Goal: Task Accomplishment & Management: Complete application form

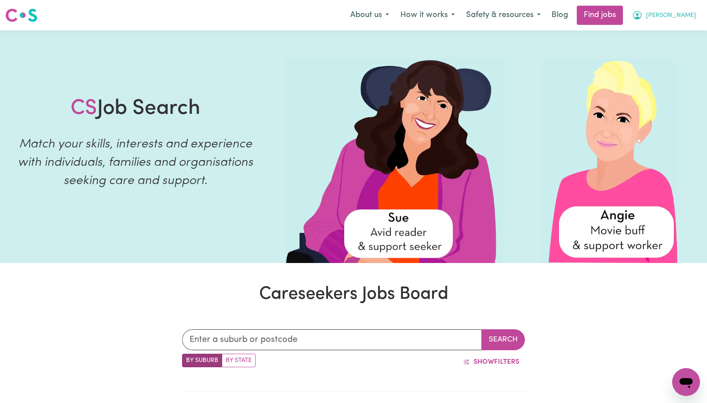
click at [686, 13] on span "[PERSON_NAME]" at bounding box center [671, 16] width 50 height 10
click at [654, 50] on link "My Dashboard" at bounding box center [667, 50] width 69 height 17
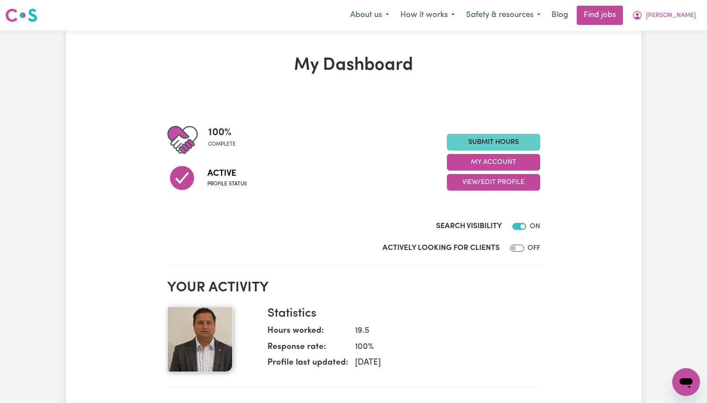
click at [512, 146] on link "Submit Hours" at bounding box center [493, 142] width 93 height 17
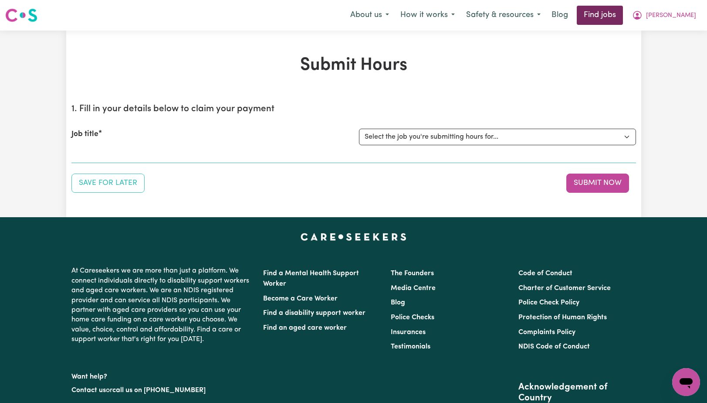
click at [623, 16] on link "Find jobs" at bounding box center [600, 15] width 46 height 19
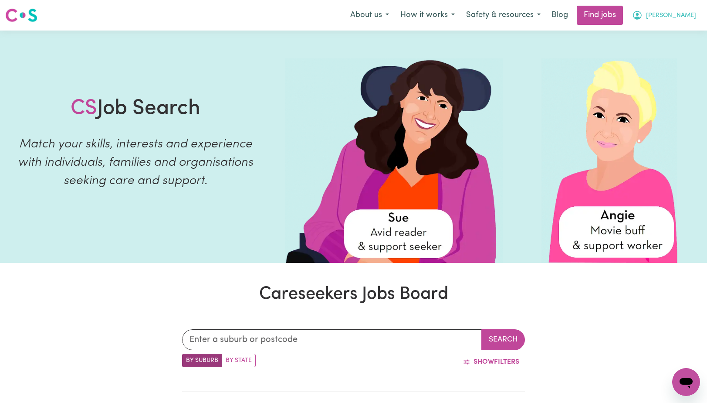
click at [677, 19] on button "[PERSON_NAME]" at bounding box center [664, 15] width 75 height 18
click at [652, 52] on link "My Dashboard" at bounding box center [667, 50] width 69 height 17
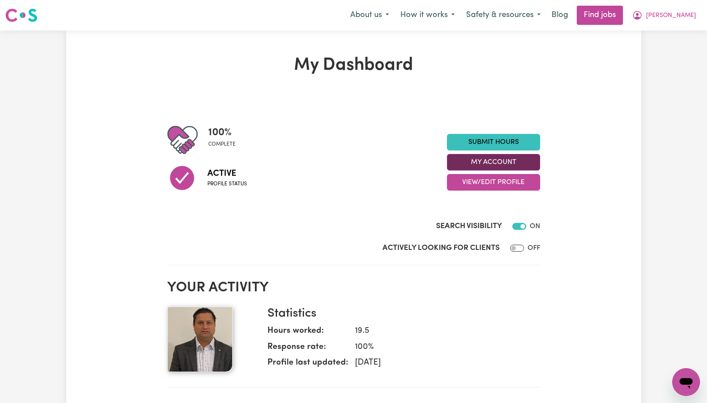
click at [507, 165] on button "My Account" at bounding box center [493, 162] width 93 height 17
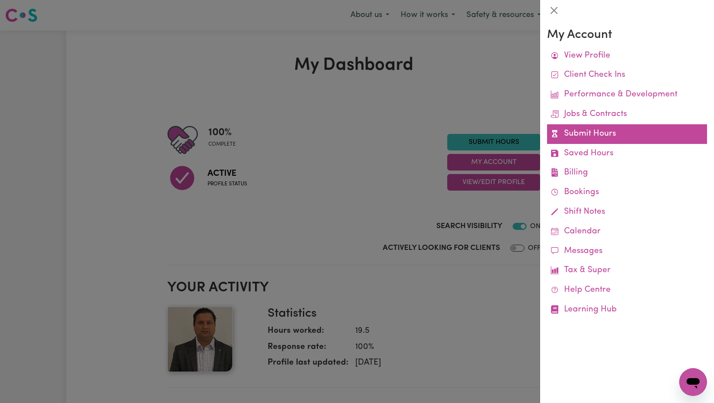
click at [589, 135] on link "Submit Hours" at bounding box center [627, 134] width 160 height 20
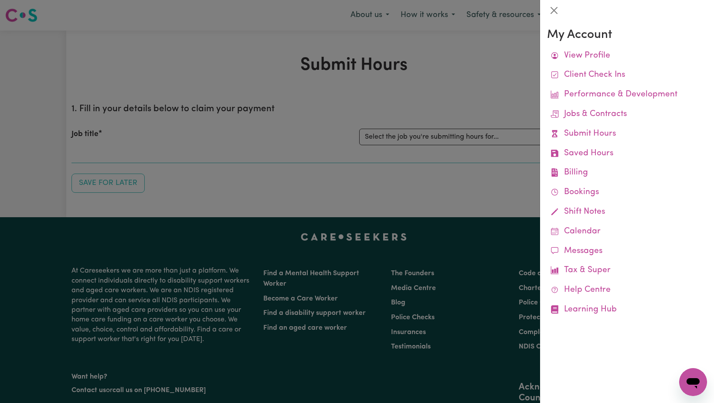
click at [456, 137] on div at bounding box center [357, 201] width 714 height 403
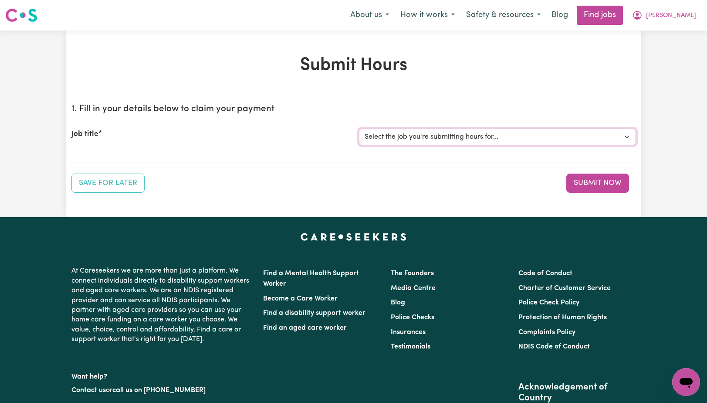
click at [458, 137] on select "Select the job you're submitting hours for... [[PERSON_NAME]] Support Worker Ne…" at bounding box center [497, 137] width 277 height 17
select select "15033"
click at [359, 129] on select "Select the job you're submitting hours for... [[PERSON_NAME]] Support Worker Ne…" at bounding box center [497, 137] width 277 height 17
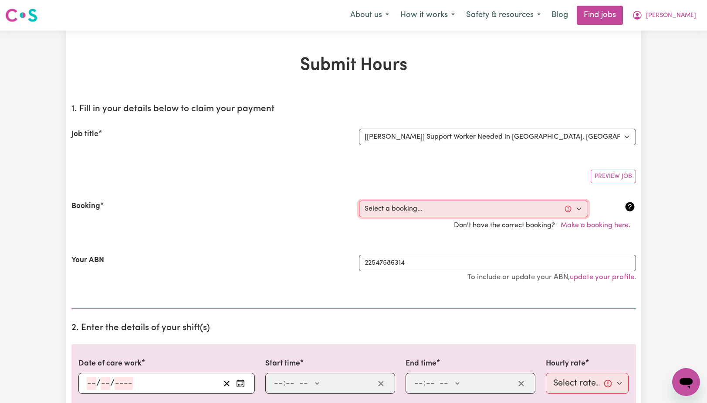
click at [493, 211] on select "Select a booking... [DATE] 10:00am to 12:00pm (RECURRING) [DATE] 10:00am to 12:…" at bounding box center [473, 208] width 229 height 17
select select "363403"
click at [359, 200] on select "Select a booking... [DATE] 10:00am to 12:00pm (RECURRING) [DATE] 10:00am to 12:…" at bounding box center [473, 208] width 229 height 17
type input "[DATE]"
type input "8"
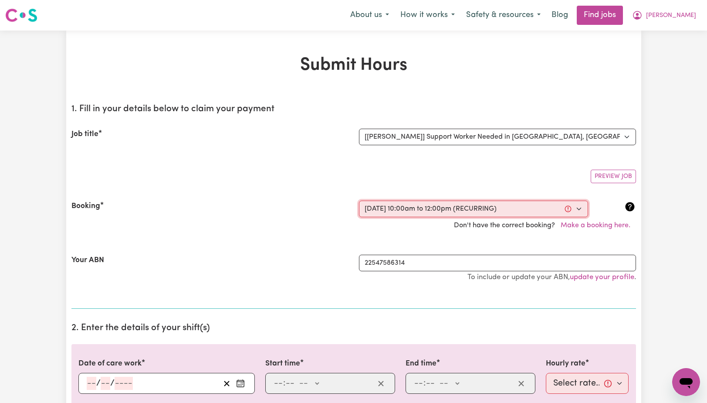
type input "10"
type input "2025"
type input "10:00"
type input "10"
type input "0"
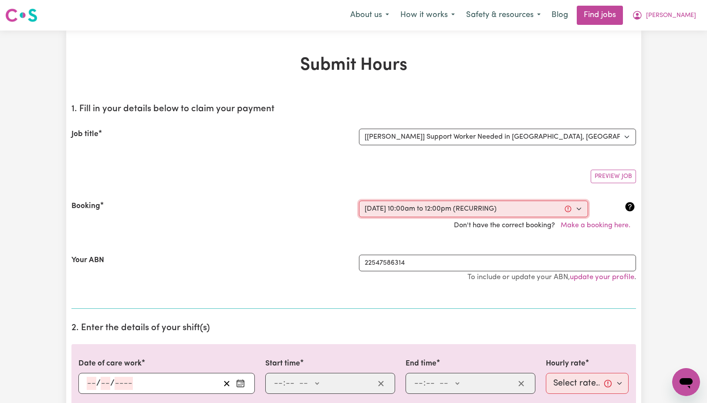
select select "am"
type input "12:00"
type input "12"
type input "0"
select select "pm"
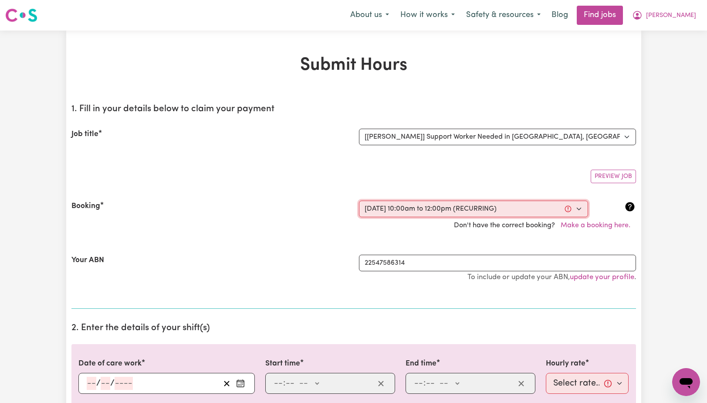
select select "60-Weekday"
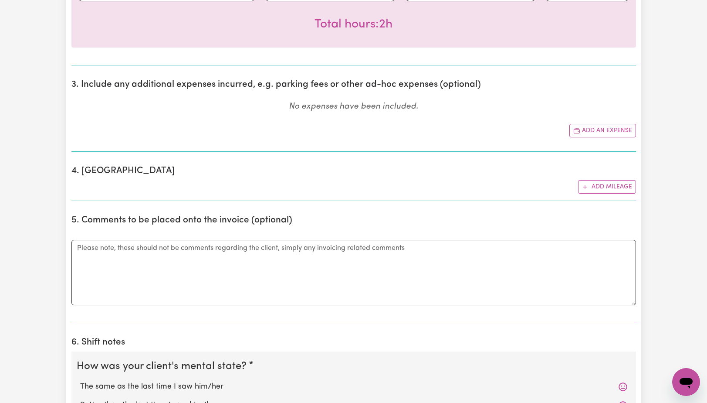
scroll to position [567, 0]
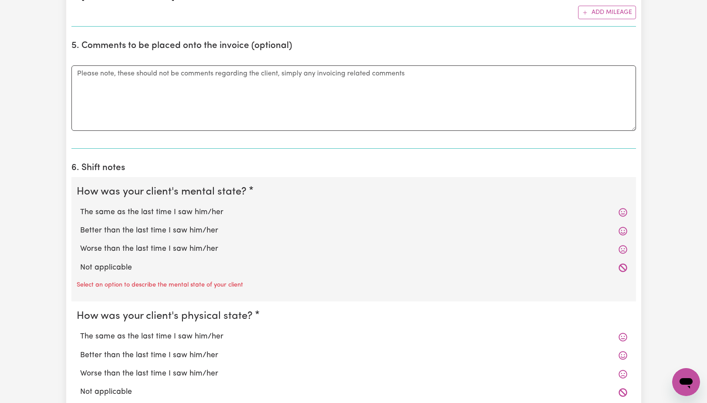
click at [161, 214] on label "The same as the last time I saw him/her" at bounding box center [353, 212] width 547 height 11
click at [80, 207] on input "The same as the last time I saw him/her" at bounding box center [80, 206] width 0 height 0
radio input "true"
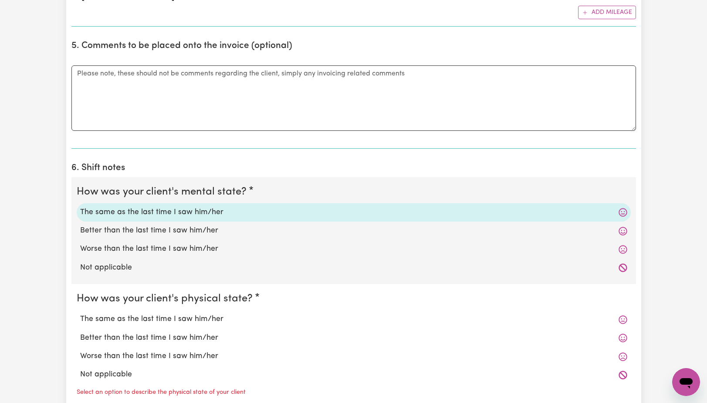
scroll to position [654, 0]
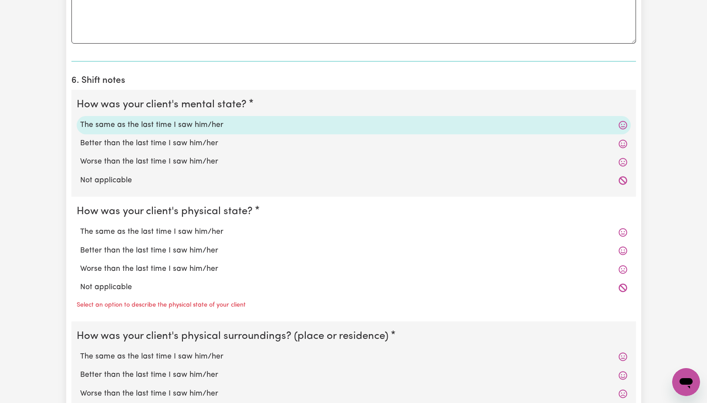
click at [206, 230] on label "The same as the last time I saw him/her" at bounding box center [353, 231] width 547 height 11
click at [80, 226] on input "The same as the last time I saw him/her" at bounding box center [80, 226] width 0 height 0
radio input "true"
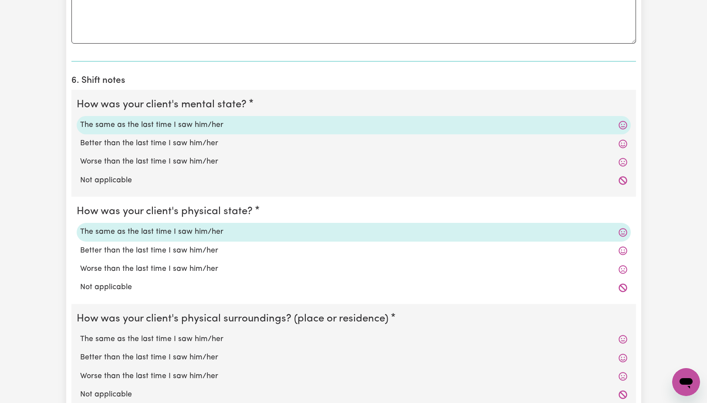
scroll to position [828, 0]
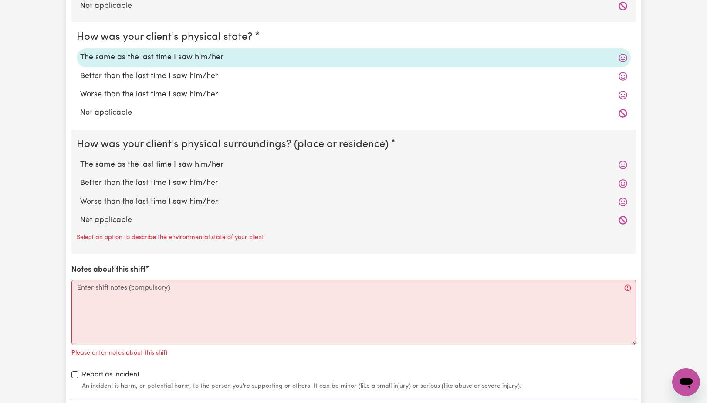
click at [206, 170] on label "The same as the last time I saw him/her" at bounding box center [353, 164] width 547 height 11
click at [80, 159] on input "The same as the last time I saw him/her" at bounding box center [80, 159] width 0 height 0
radio input "true"
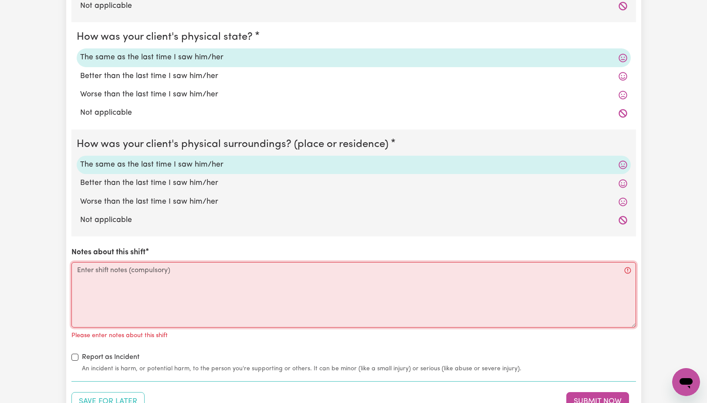
click at [180, 279] on textarea "Notes about this shift" at bounding box center [353, 294] width 565 height 65
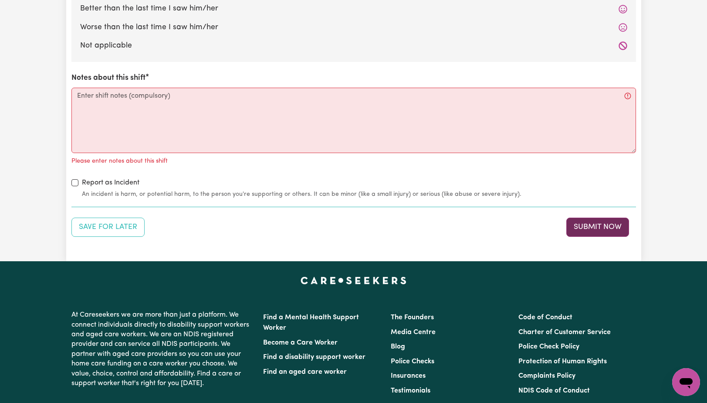
drag, startPoint x: 616, startPoint y: 224, endPoint x: 608, endPoint y: 228, distance: 8.6
click at [611, 227] on button "Submit Now" at bounding box center [598, 226] width 63 height 19
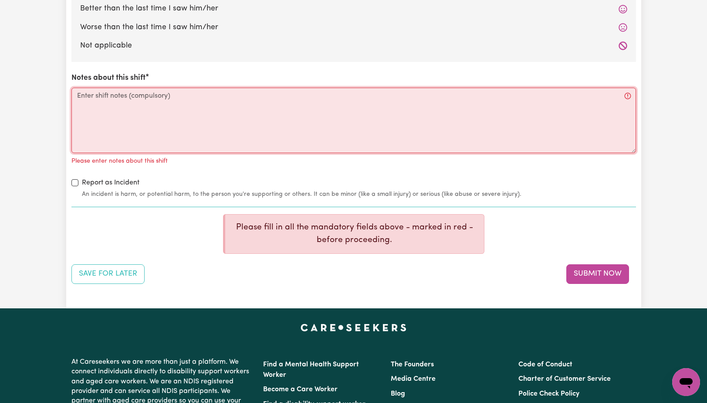
click at [163, 106] on textarea "Notes about this shift" at bounding box center [353, 120] width 565 height 65
type textarea "n"
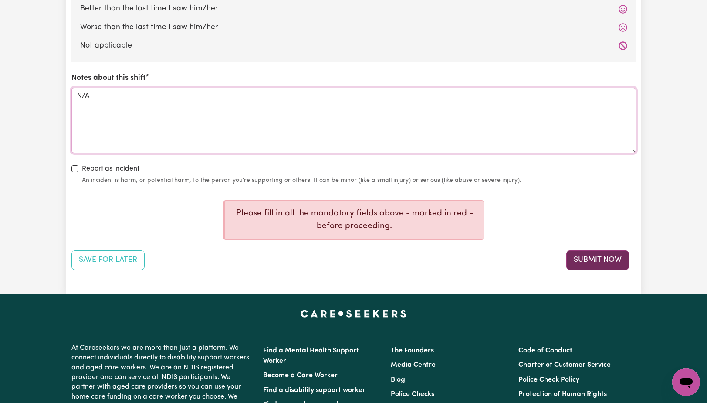
type textarea "N/A"
click at [609, 254] on button "Submit Now" at bounding box center [598, 259] width 63 height 19
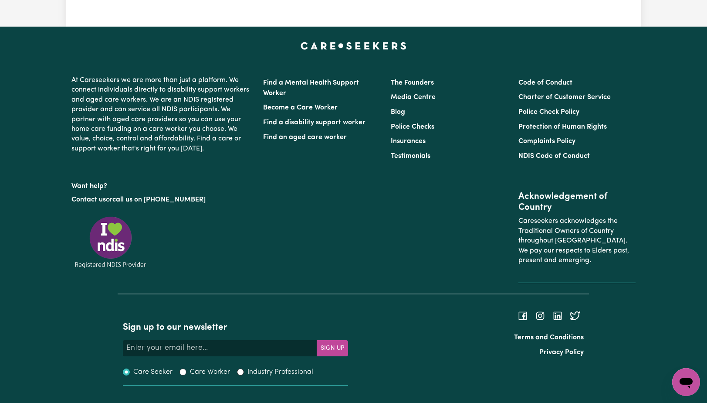
scroll to position [6, 0]
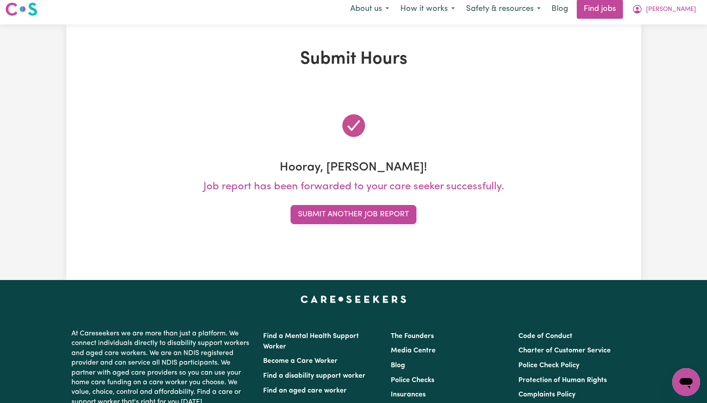
click at [474, 102] on div at bounding box center [353, 125] width 565 height 49
click at [377, 216] on button "Submit Another Job Report" at bounding box center [354, 214] width 126 height 19
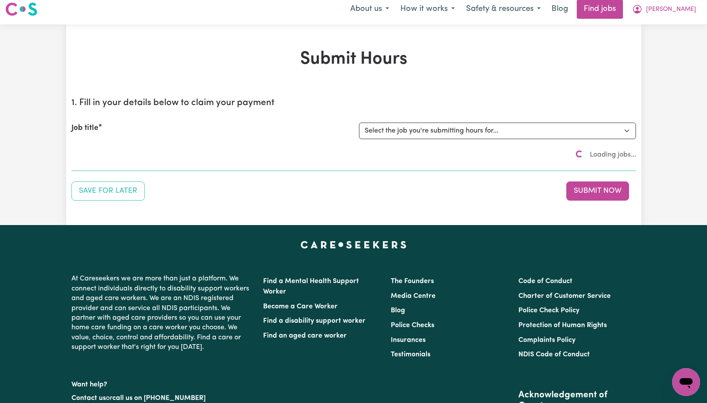
scroll to position [0, 0]
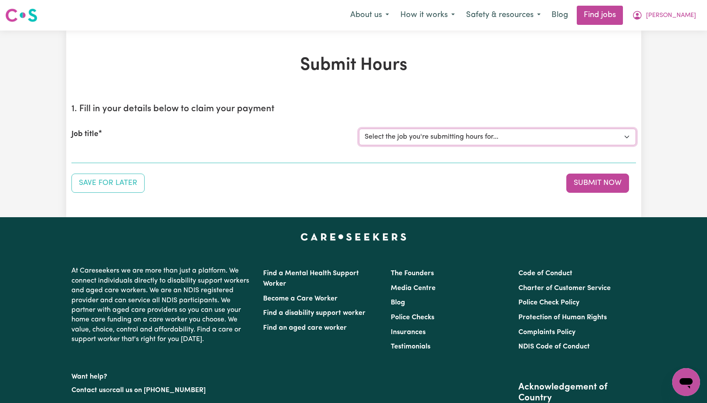
click at [446, 129] on select "Select the job you're submitting hours for... [[PERSON_NAME]] Support Worker Ne…" at bounding box center [497, 137] width 277 height 17
select select "15033"
click at [359, 129] on select "Select the job you're submitting hours for... [[PERSON_NAME]] Support Worker Ne…" at bounding box center [497, 137] width 277 height 17
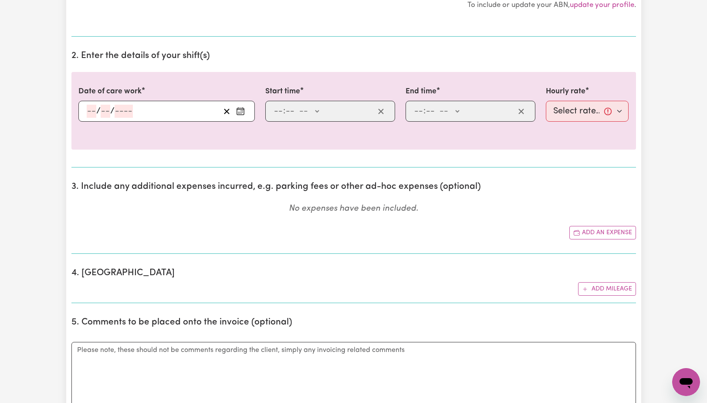
scroll to position [98, 0]
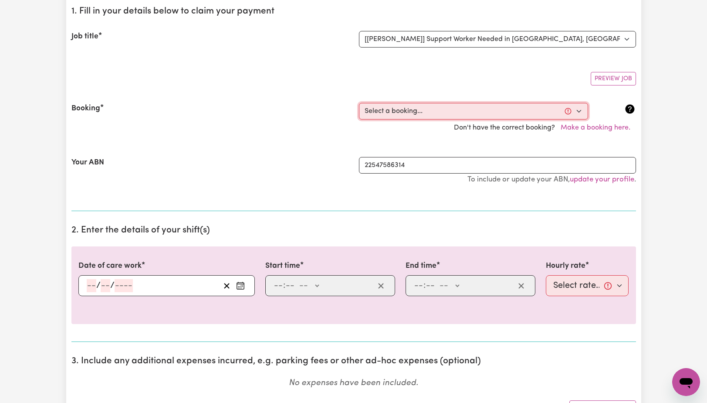
click at [496, 112] on select "Select a booking... [DATE] 10:00am to 12:00pm (RECURRING) [DATE] 10:00am to 12:…" at bounding box center [473, 111] width 229 height 17
select select "363403"
click at [359, 103] on select "Select a booking... [DATE] 10:00am to 12:00pm (RECURRING) [DATE] 10:00am to 12:…" at bounding box center [473, 111] width 229 height 17
type input "[DATE]"
type input "8"
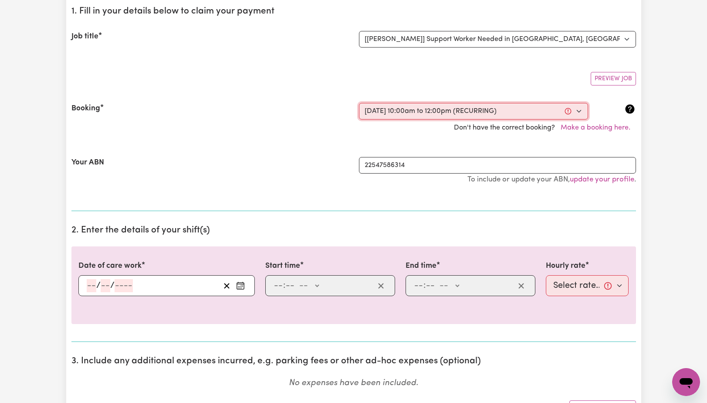
type input "10"
type input "2025"
type input "10:00"
type input "10"
type input "0"
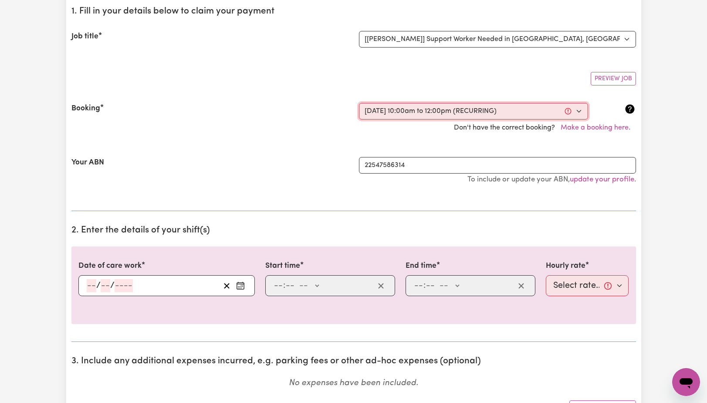
select select "am"
type input "12:00"
type input "12"
type input "0"
select select "pm"
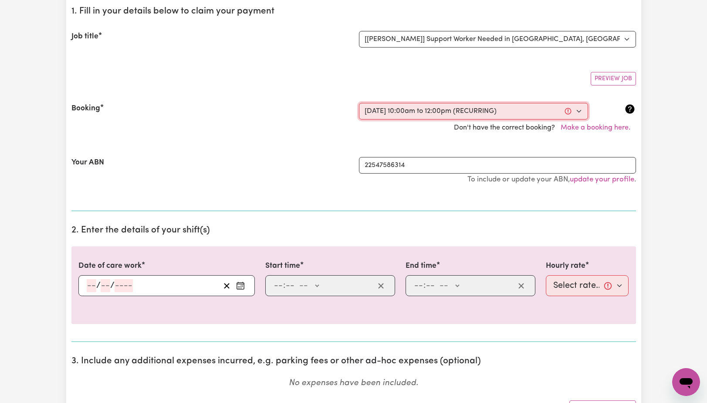
select select "60-Weekday"
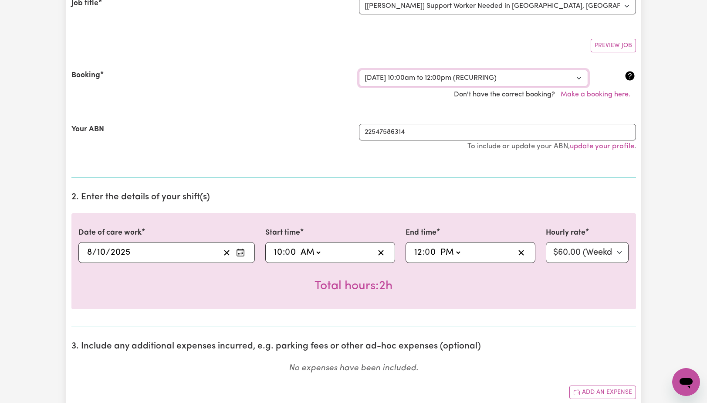
scroll to position [0, 0]
